Goal: Check status: Check status

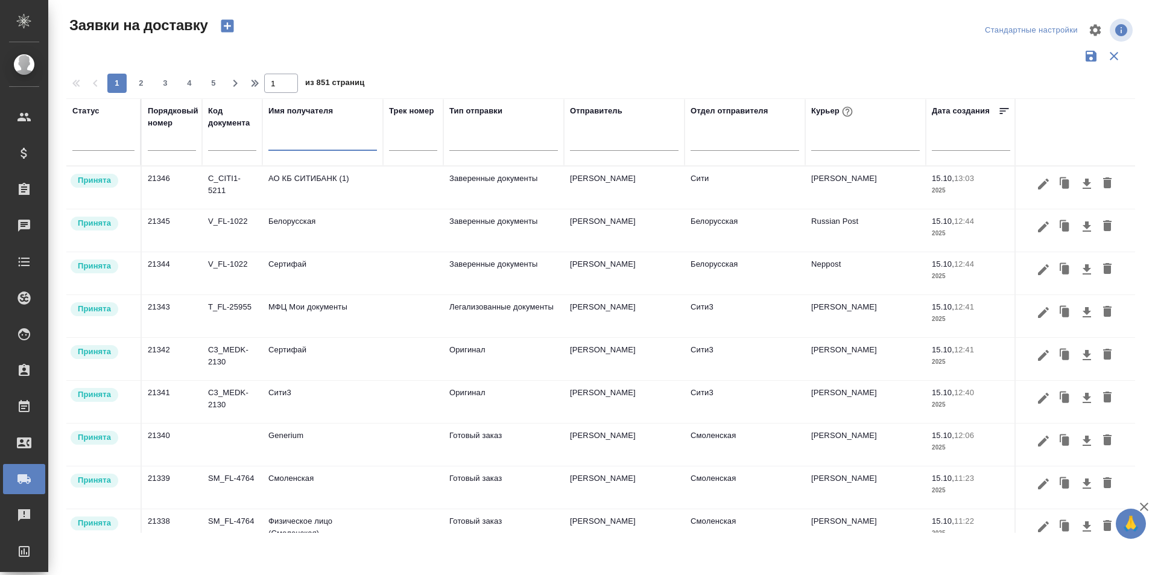
click at [192, 141] on input "text" at bounding box center [172, 141] width 48 height 17
paste input "21327"
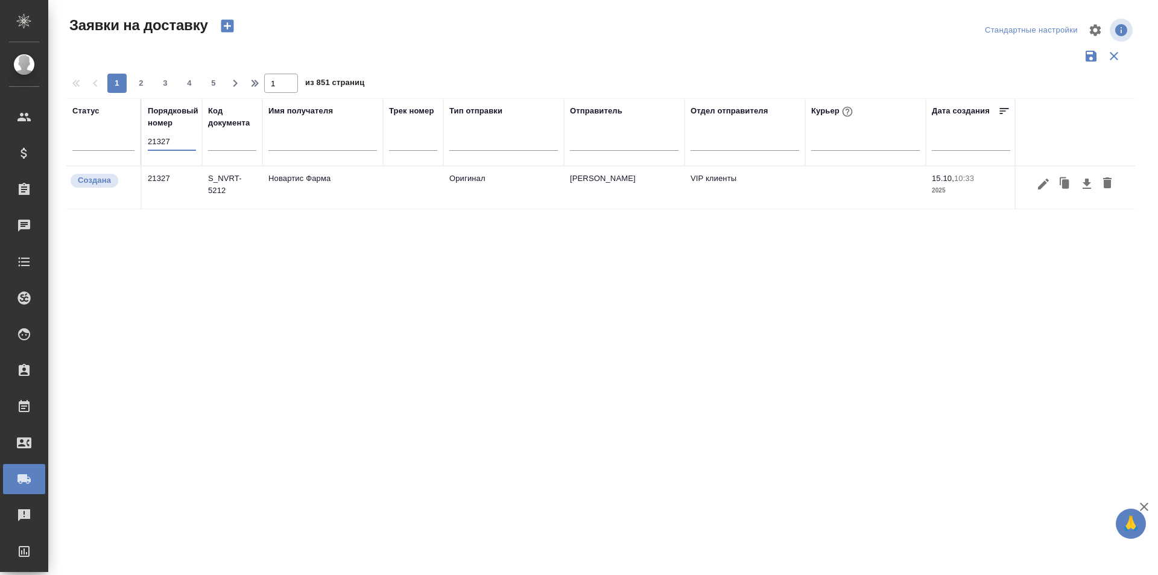
type input "21327"
click at [1043, 187] on icon "button" at bounding box center [1043, 184] width 14 height 14
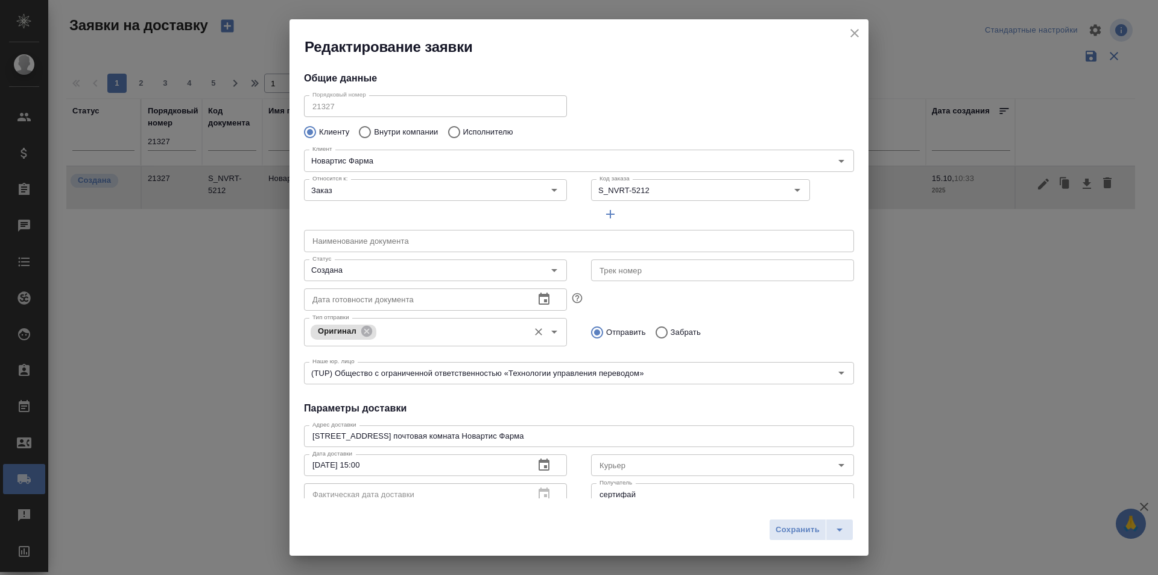
type input "[PERSON_NAME]"
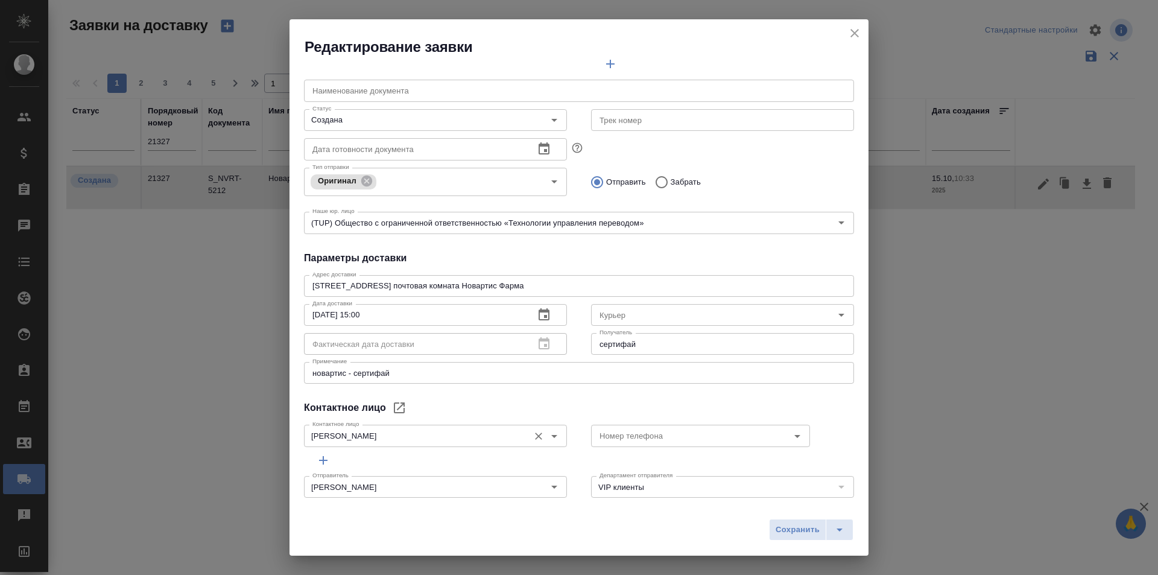
scroll to position [164, 0]
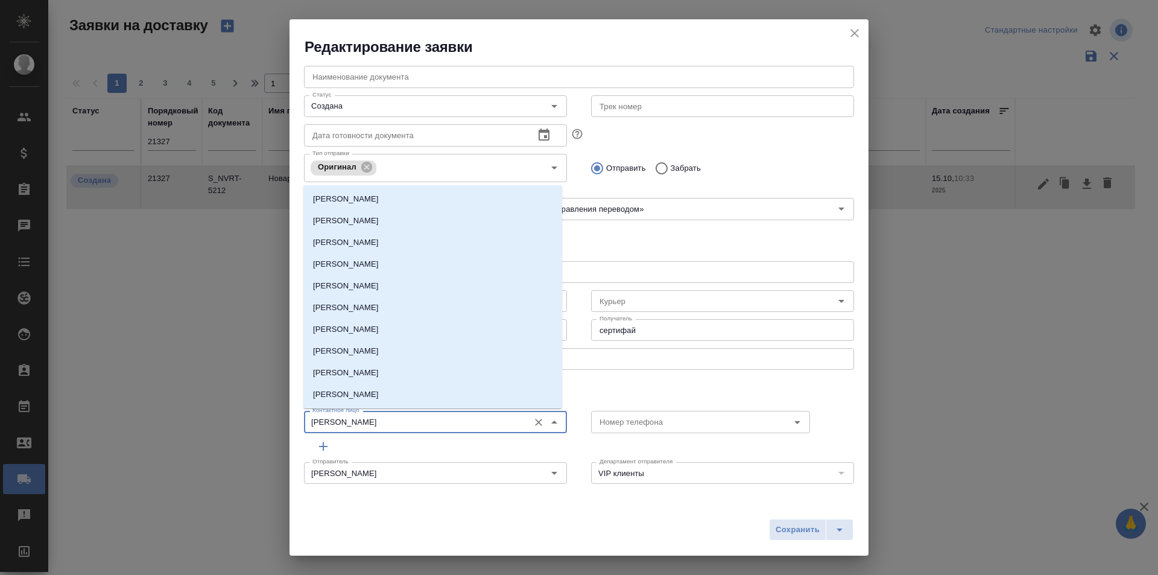
drag, startPoint x: 412, startPoint y: 426, endPoint x: 250, endPoint y: 427, distance: 162.2
click at [250, 427] on div "Редактирование заявки Общие данные Порядковый номер 21327 Порядковый номер Клие…" at bounding box center [579, 287] width 1158 height 575
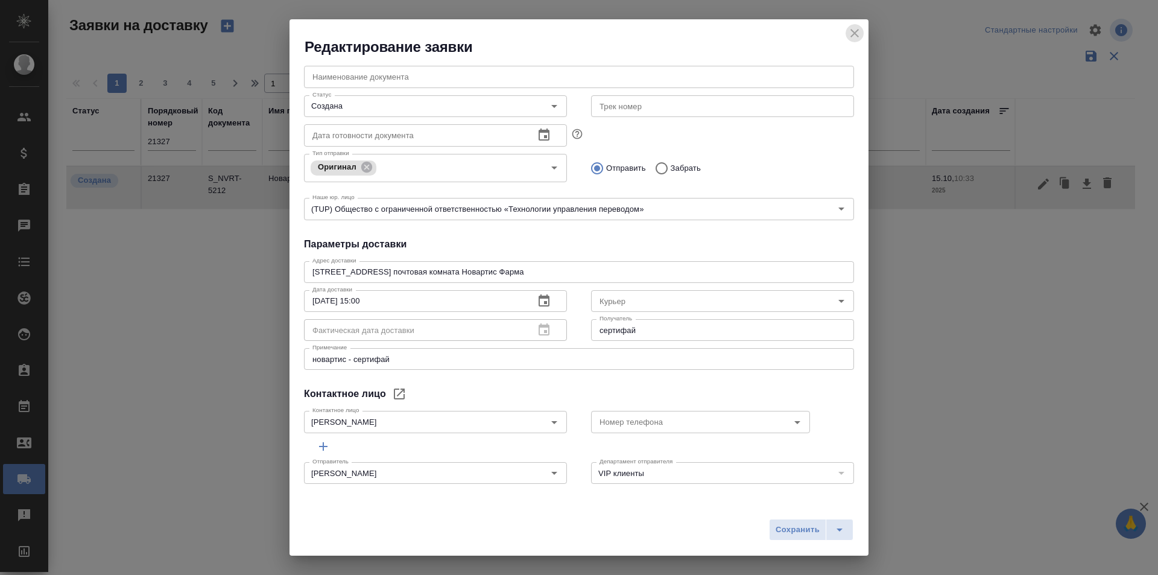
click at [855, 32] on icon "close" at bounding box center [854, 33] width 8 height 8
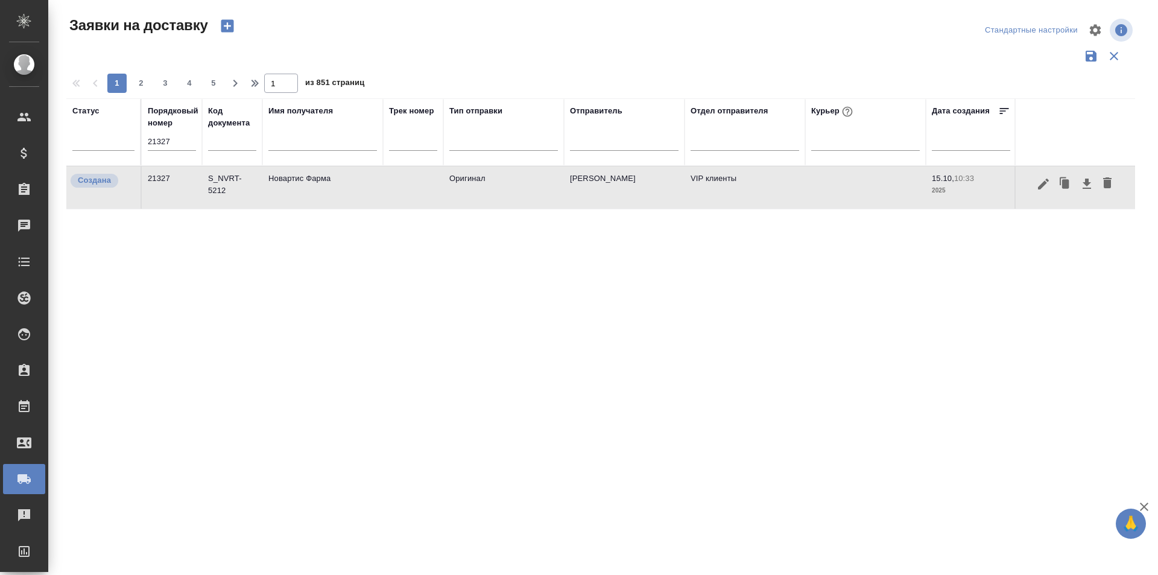
click at [163, 133] on input "21327" at bounding box center [172, 141] width 48 height 17
paste input "132"
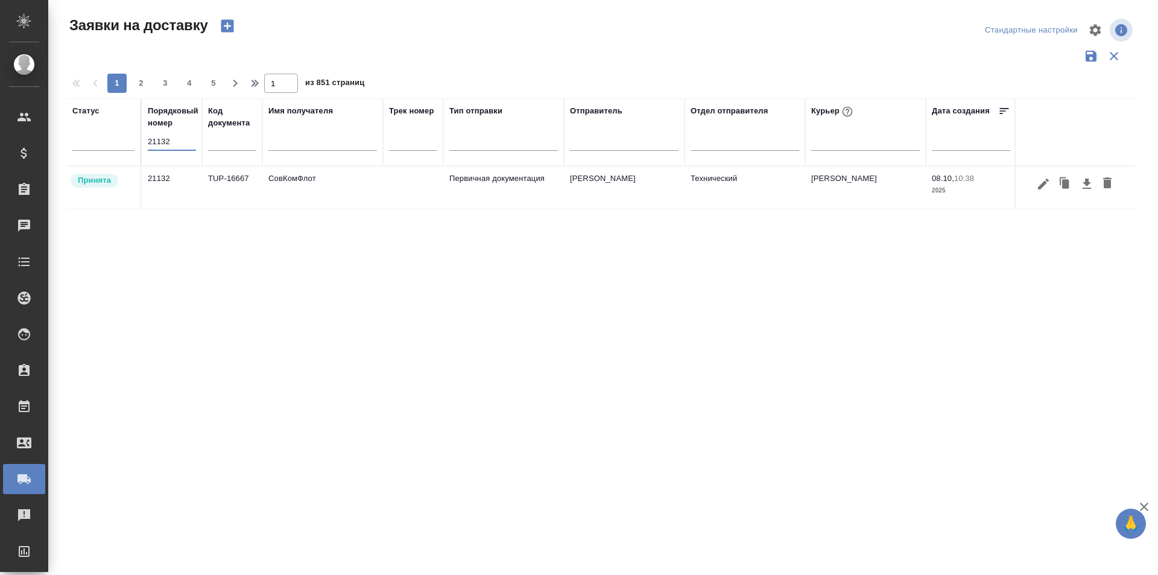
type input "21132"
click at [1039, 183] on icon "button" at bounding box center [1043, 184] width 14 height 14
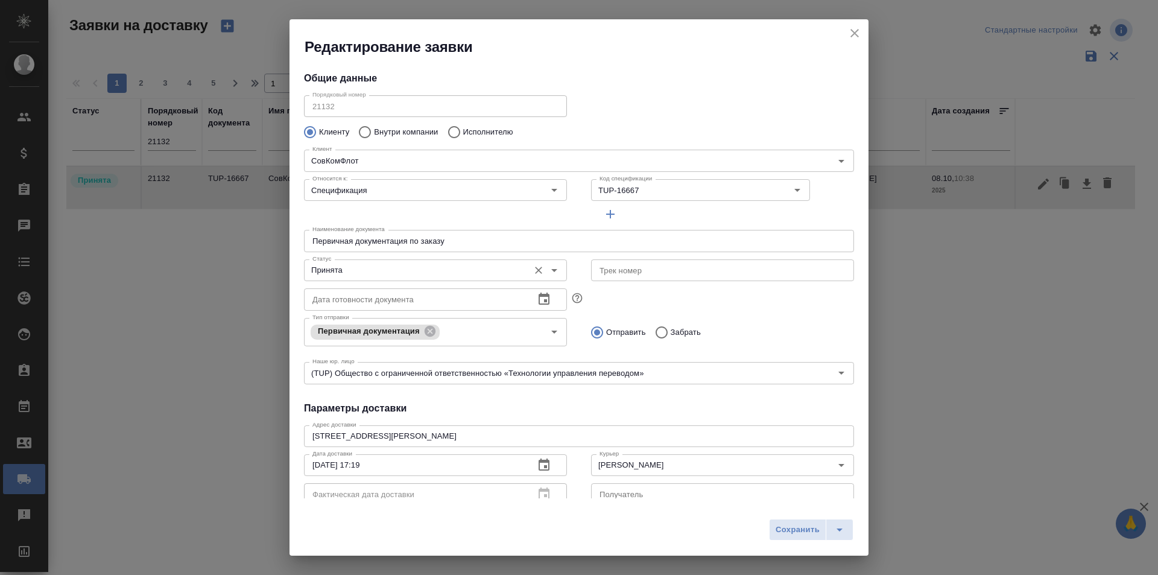
click at [441, 274] on input "Принята" at bounding box center [414, 270] width 215 height 14
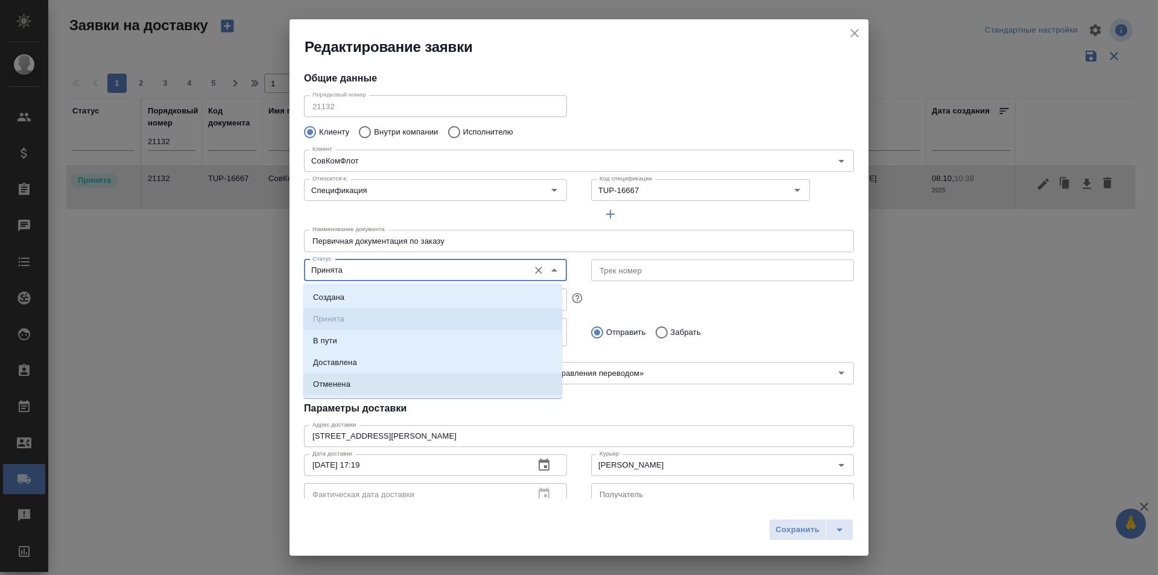
click at [358, 367] on li "Доставлена" at bounding box center [432, 362] width 259 height 22
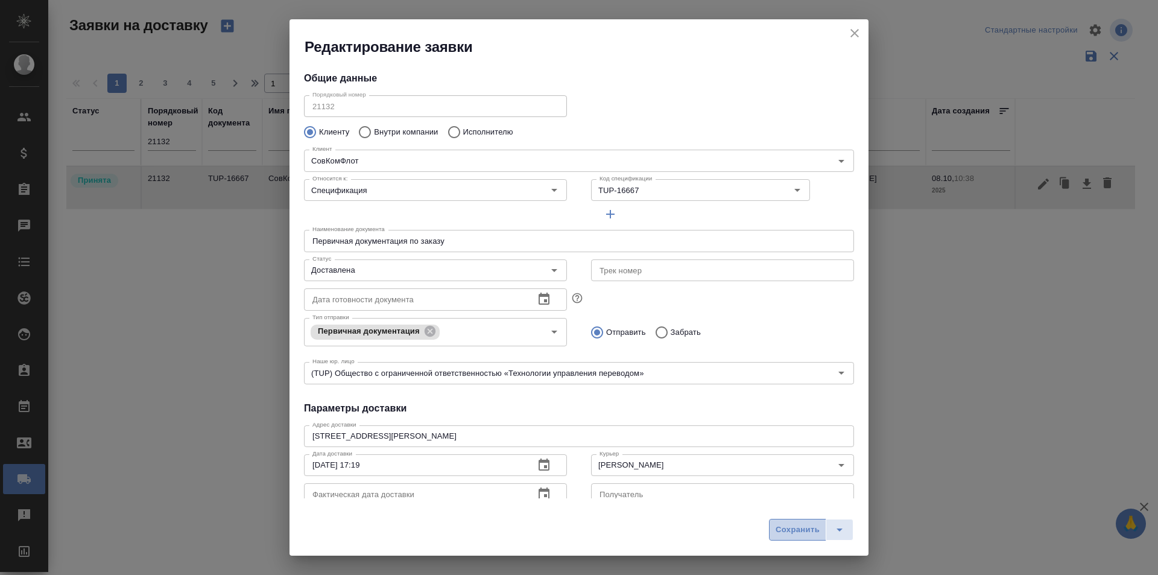
click at [811, 532] on span "Сохранить" at bounding box center [797, 530] width 44 height 14
type input "Принята"
